Goal: Check status: Check status

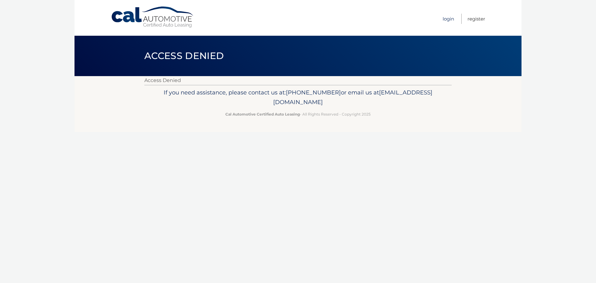
click at [450, 21] on link "Login" at bounding box center [447, 19] width 11 height 10
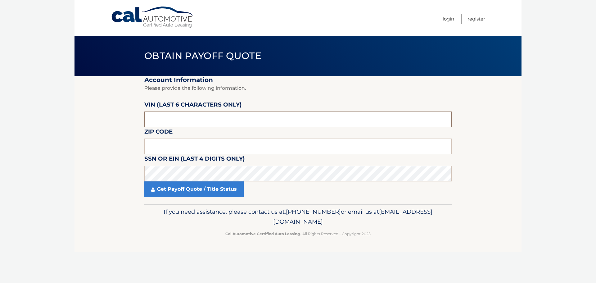
click at [220, 126] on input "text" at bounding box center [297, 119] width 307 height 16
click at [219, 126] on input "text" at bounding box center [297, 119] width 307 height 16
click at [170, 146] on input "text" at bounding box center [297, 146] width 307 height 16
type input "15239"
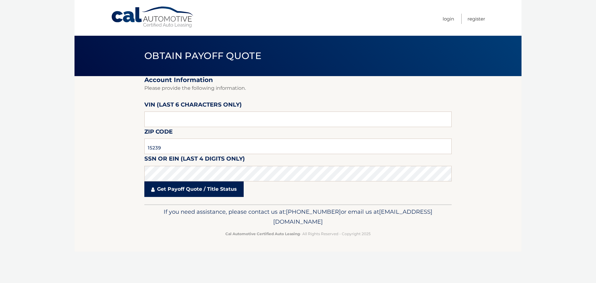
click at [182, 188] on link "Get Payoff Quote / Title Status" at bounding box center [193, 189] width 99 height 16
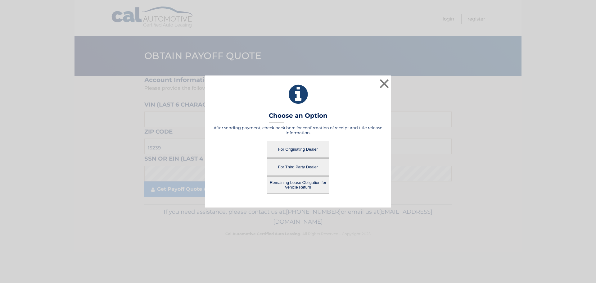
click at [293, 150] on button "For Originating Dealer" at bounding box center [298, 149] width 62 height 17
click at [298, 149] on button "For Originating Dealer" at bounding box center [298, 149] width 62 height 17
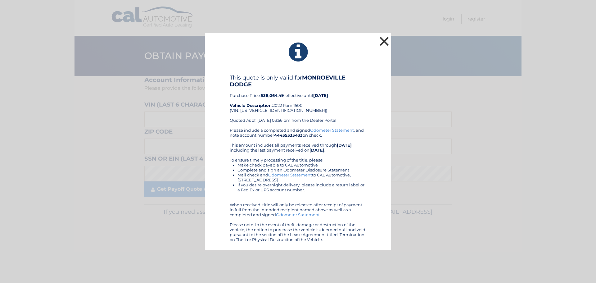
click at [383, 40] on button "×" at bounding box center [384, 41] width 12 height 12
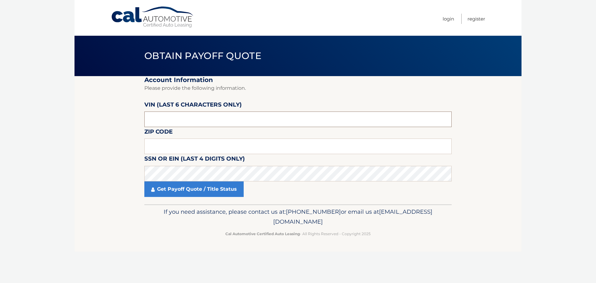
click at [193, 123] on input "text" at bounding box center [297, 119] width 307 height 16
click at [189, 143] on input "text" at bounding box center [297, 146] width 307 height 16
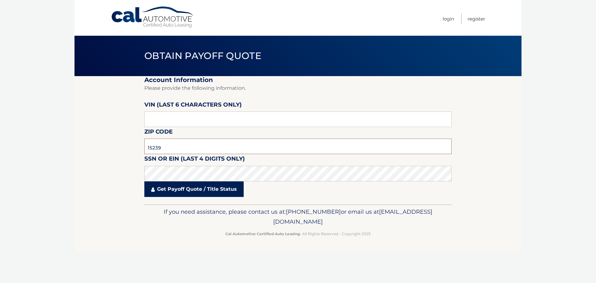
type input "15239"
click at [203, 195] on link "Get Payoff Quote / Title Status" at bounding box center [193, 189] width 99 height 16
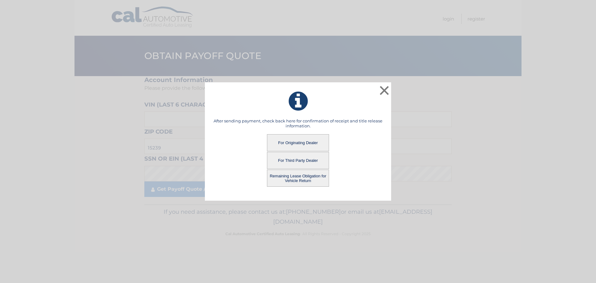
click at [306, 175] on button "Remaining Lease Obligation for Vehicle Return" at bounding box center [298, 177] width 62 height 17
click at [302, 179] on button "Remaining Lease Obligation for Vehicle Return" at bounding box center [298, 177] width 62 height 17
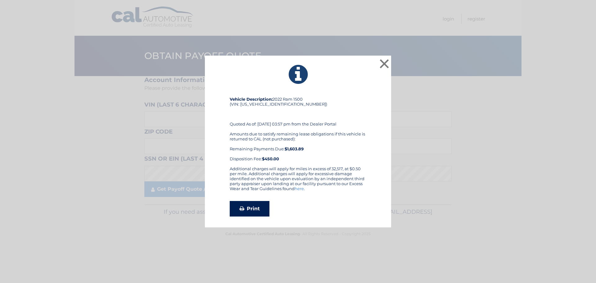
click at [252, 210] on link "Print" at bounding box center [250, 209] width 40 height 16
